Goal: Information Seeking & Learning: Check status

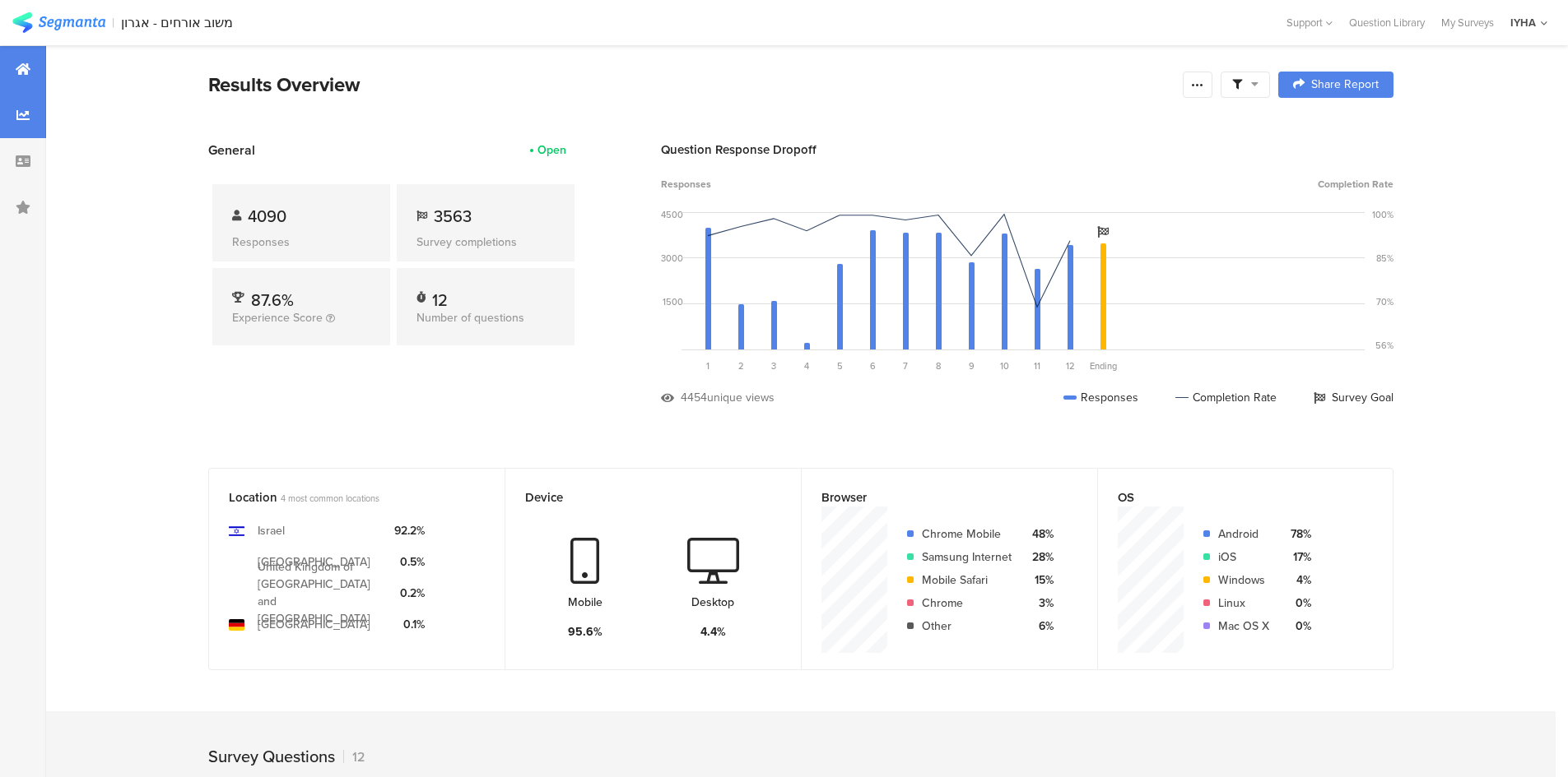
click at [33, 116] on div at bounding box center [22, 115] width 46 height 46
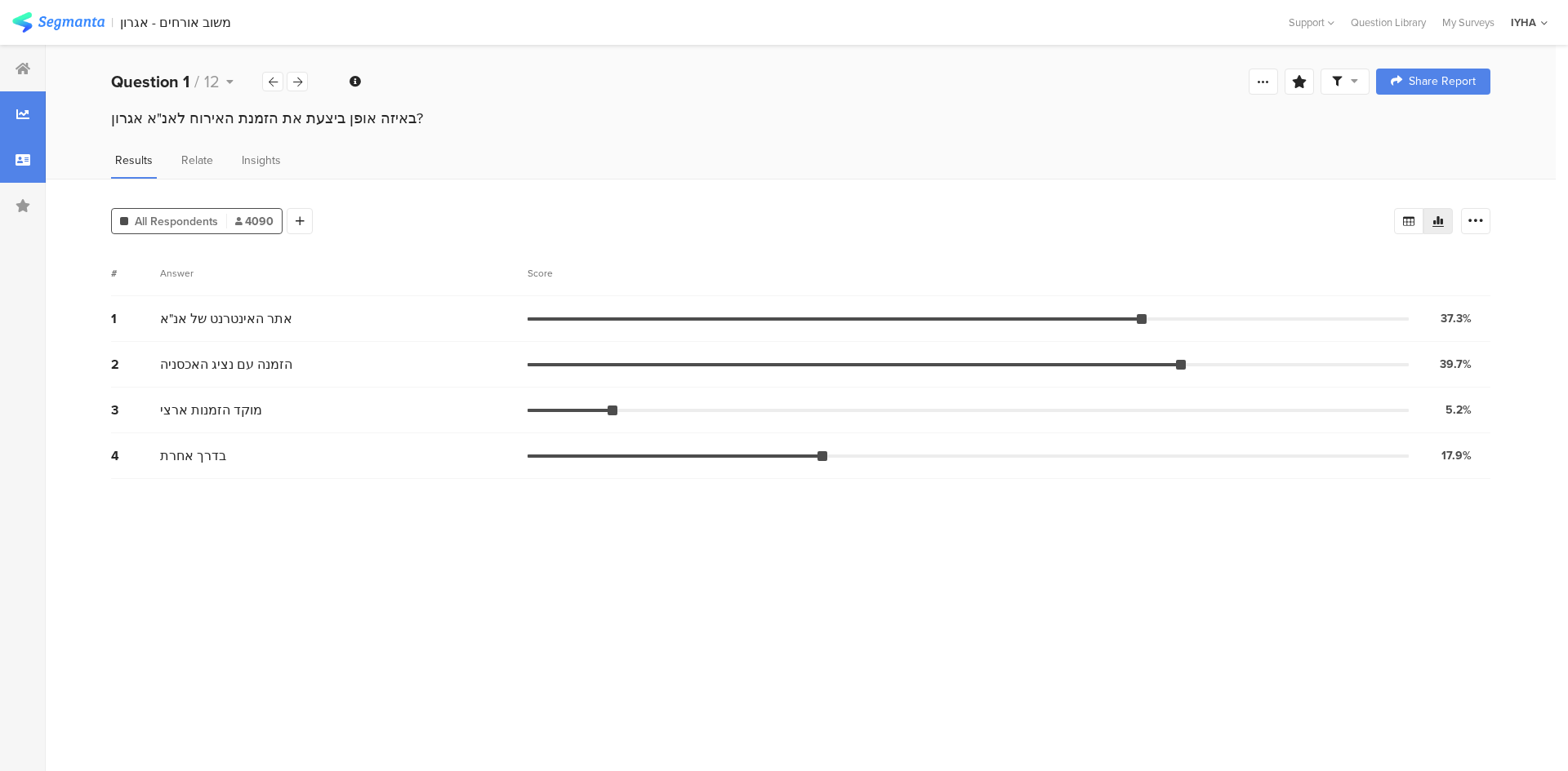
click at [26, 141] on div at bounding box center [22, 159] width 45 height 45
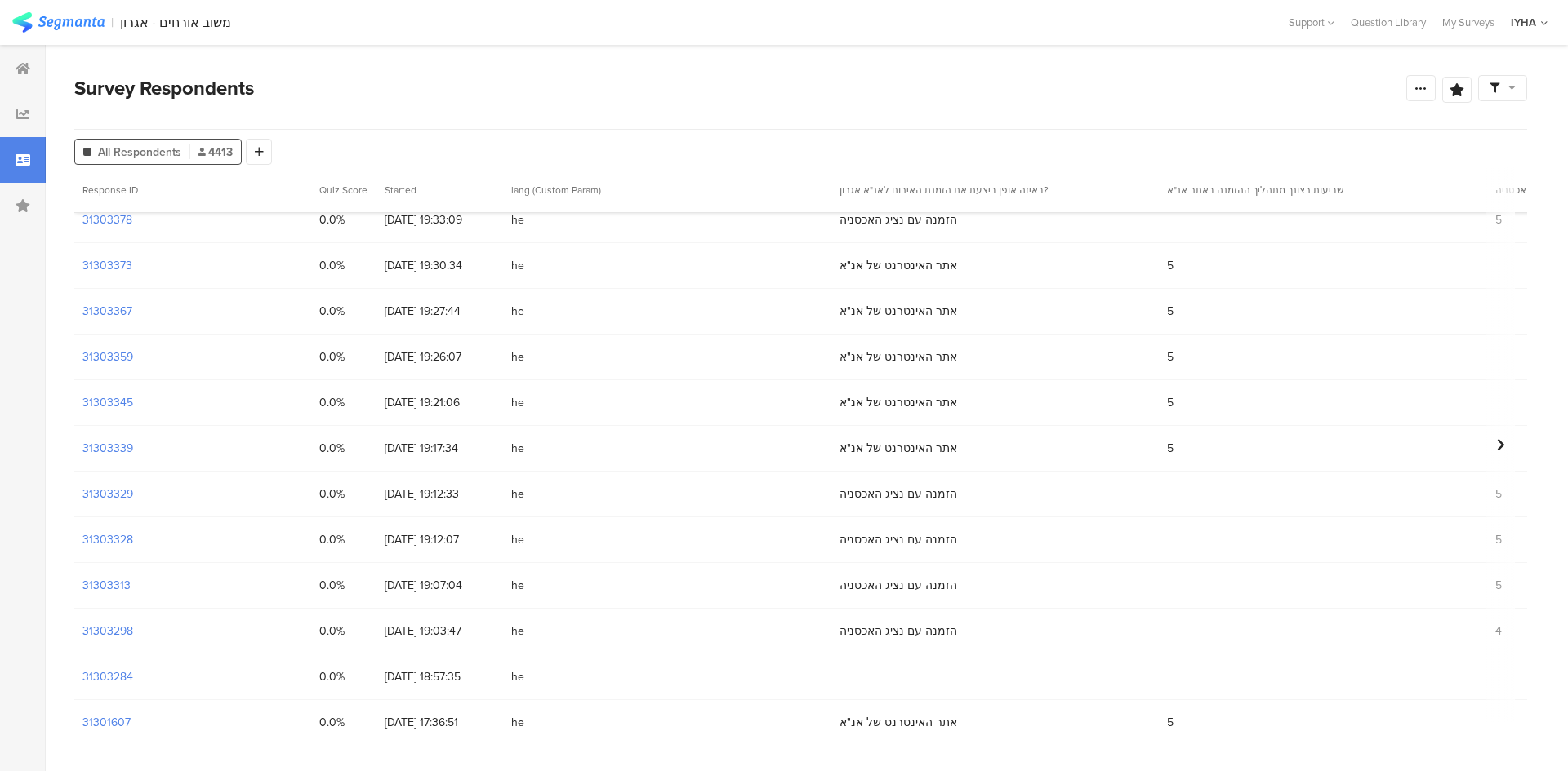
scroll to position [285, 0]
drag, startPoint x: 328, startPoint y: 735, endPoint x: 487, endPoint y: 738, distance: 159.0
click at [487, 738] on section "Survey Respondents Confidence Level 95 % Preview survey Edit survey Export Resu…" at bounding box center [800, 407] width 1509 height 726
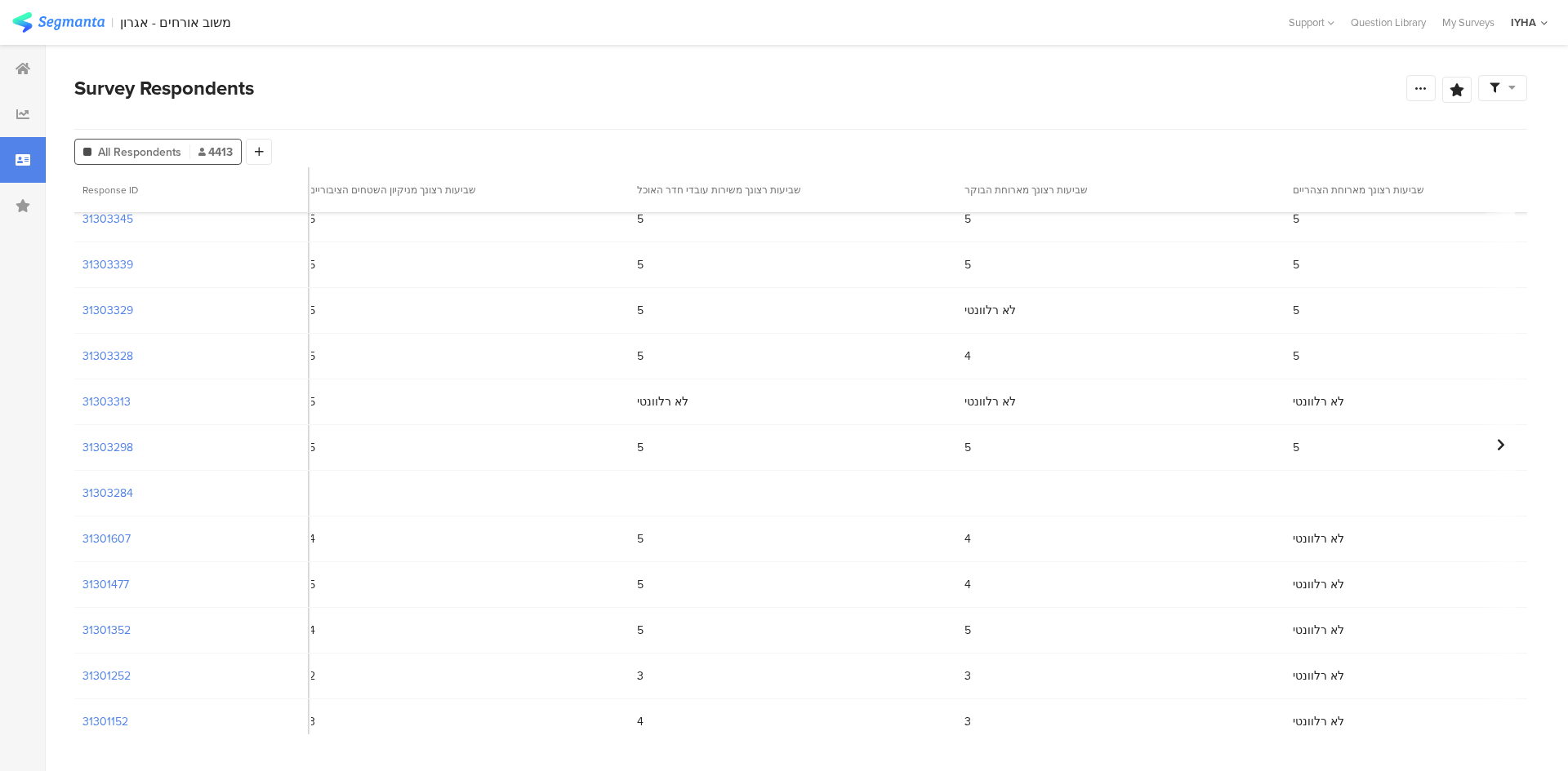
scroll to position [632, 2498]
